Goal: Find specific page/section: Find specific page/section

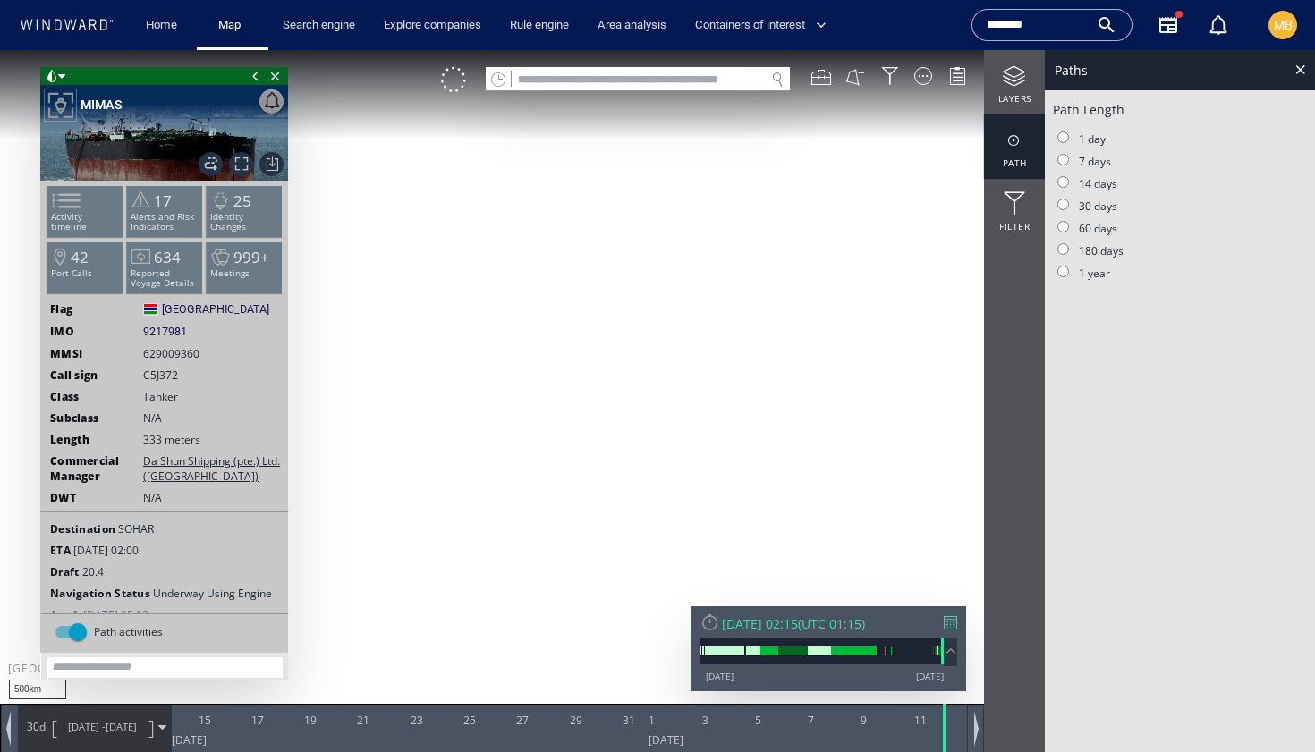
scroll to position [14, 0]
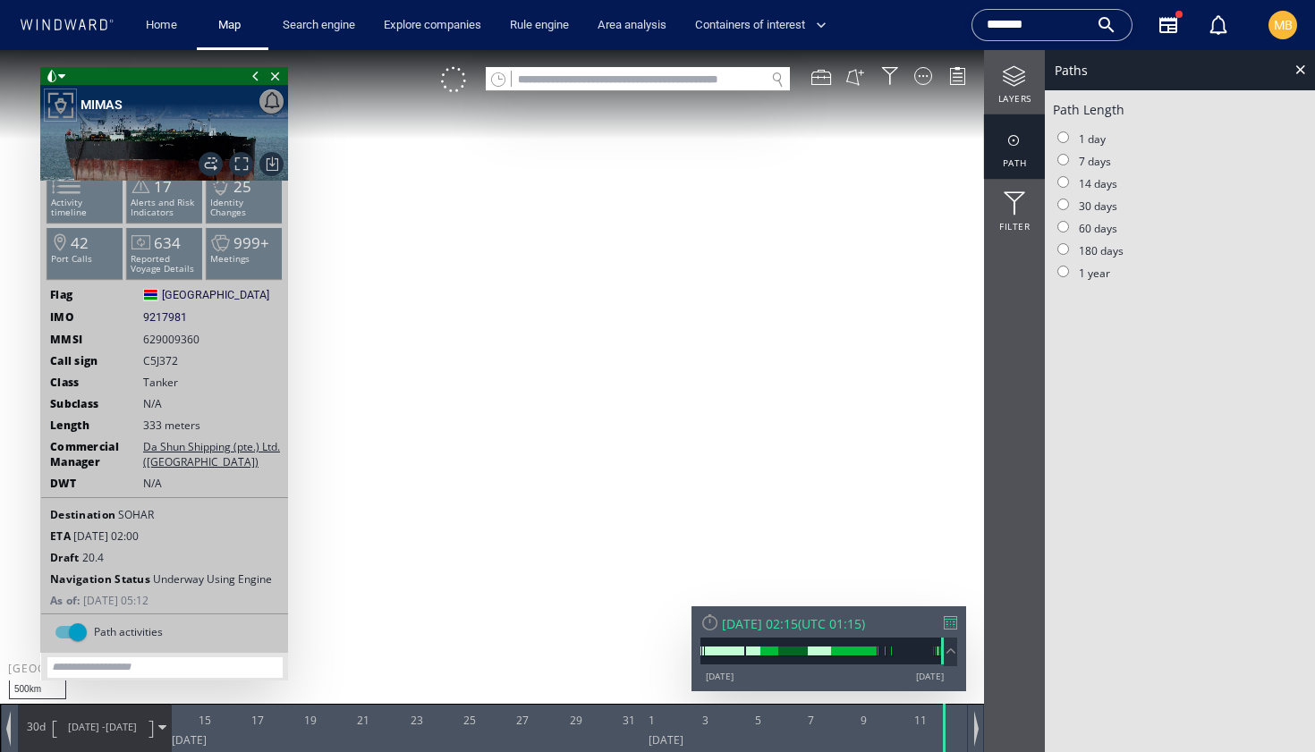
drag, startPoint x: 1041, startPoint y: 27, endPoint x: 960, endPoint y: 23, distance: 80.6
click at [960, 23] on div "Name N/A IMO MMSI Call sign N/A Class N/A No positional data ******* Vessels (1…" at bounding box center [1103, 25] width 293 height 72
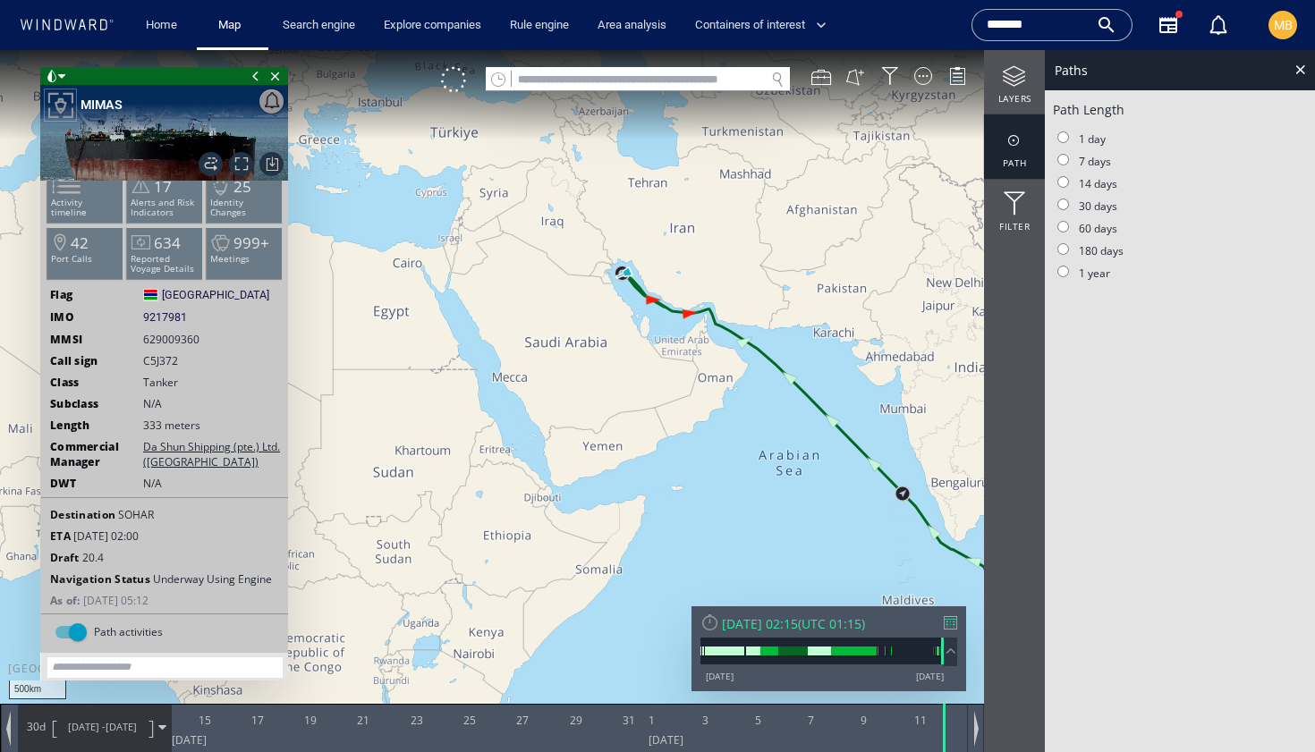
click at [209, 458] on span "Da Shun Shipping (pte.) Ltd. ([GEOGRAPHIC_DATA])" at bounding box center [212, 454] width 138 height 30
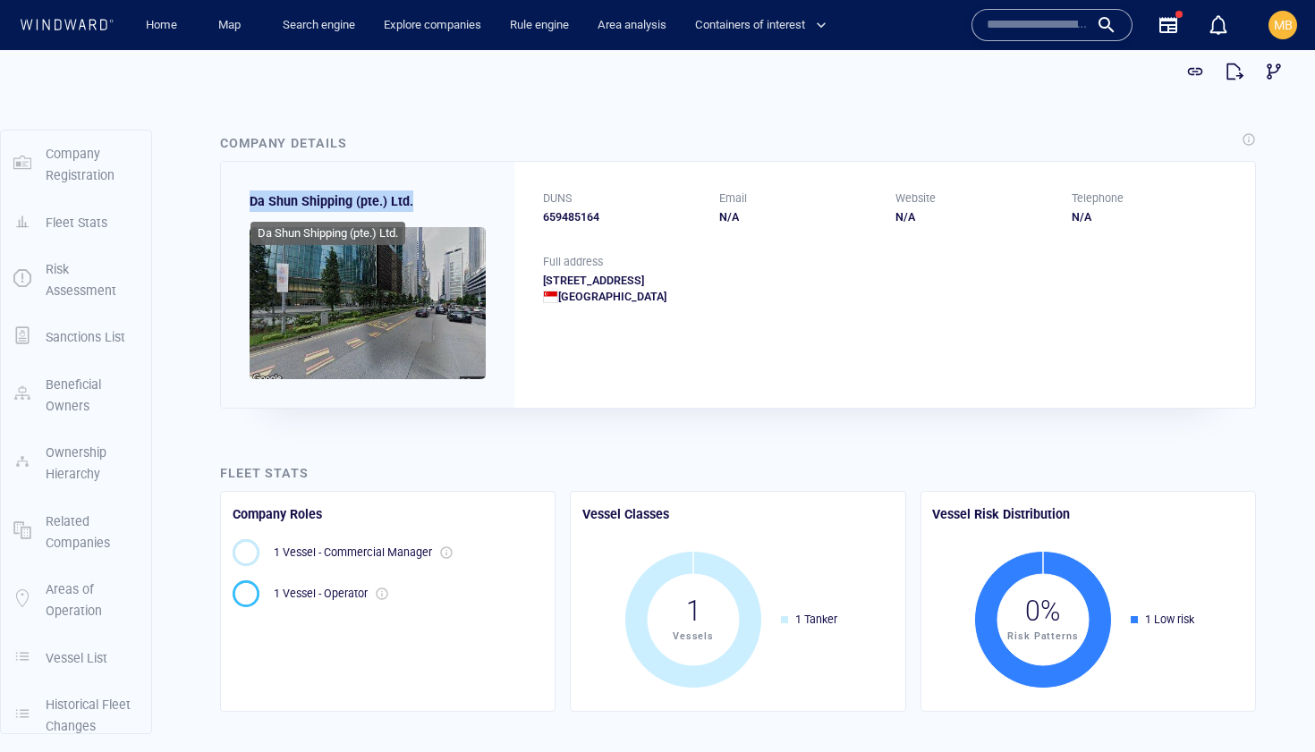
drag, startPoint x: 419, startPoint y: 199, endPoint x: 251, endPoint y: 196, distance: 168.2
click at [251, 196] on div "Da Shun Shipping (pte.) Ltd." at bounding box center [367, 284] width 293 height 245
copy span "Da Shun Shipping (pte.) Ltd."
